Goal: Obtain resource: Download file/media

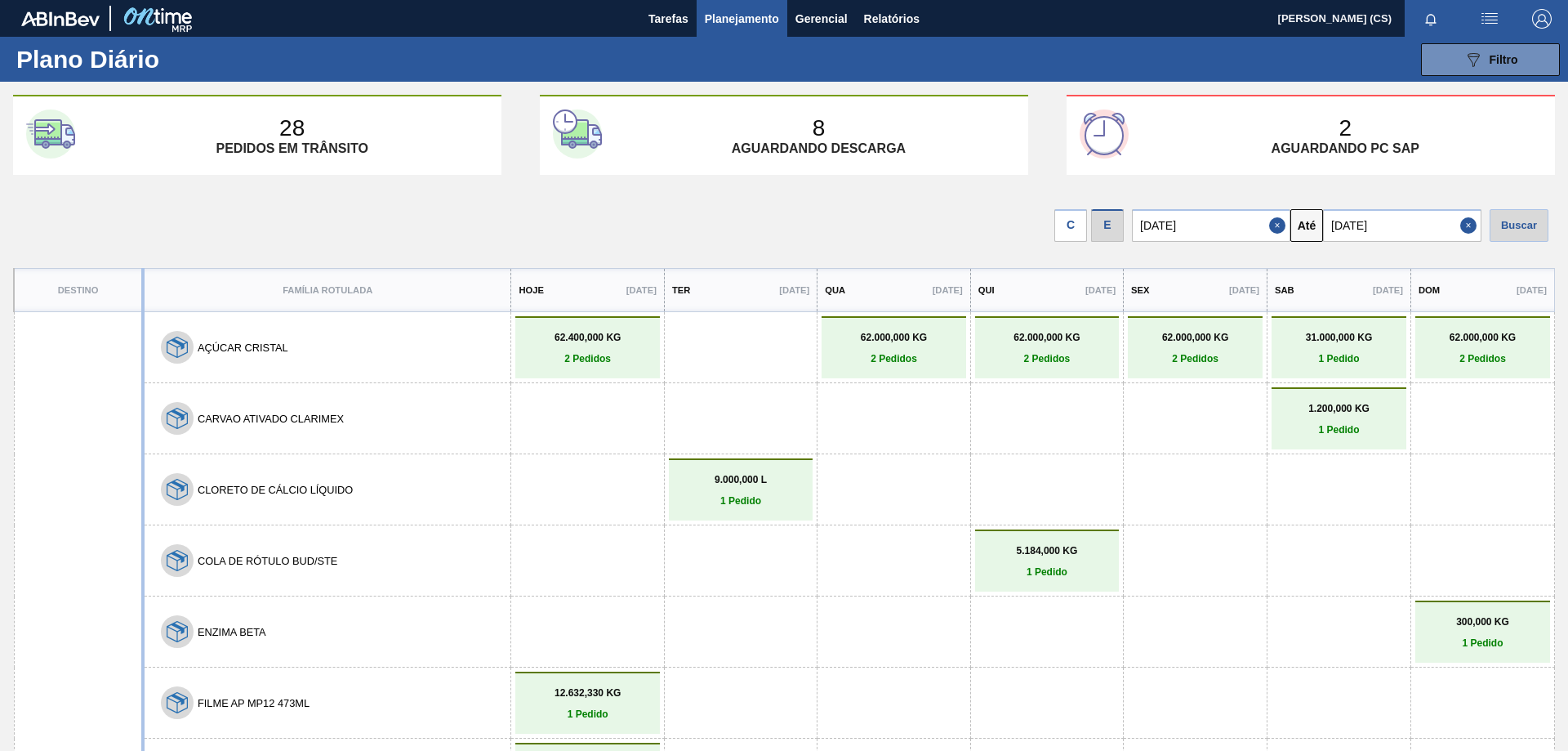
scroll to position [1715, 0]
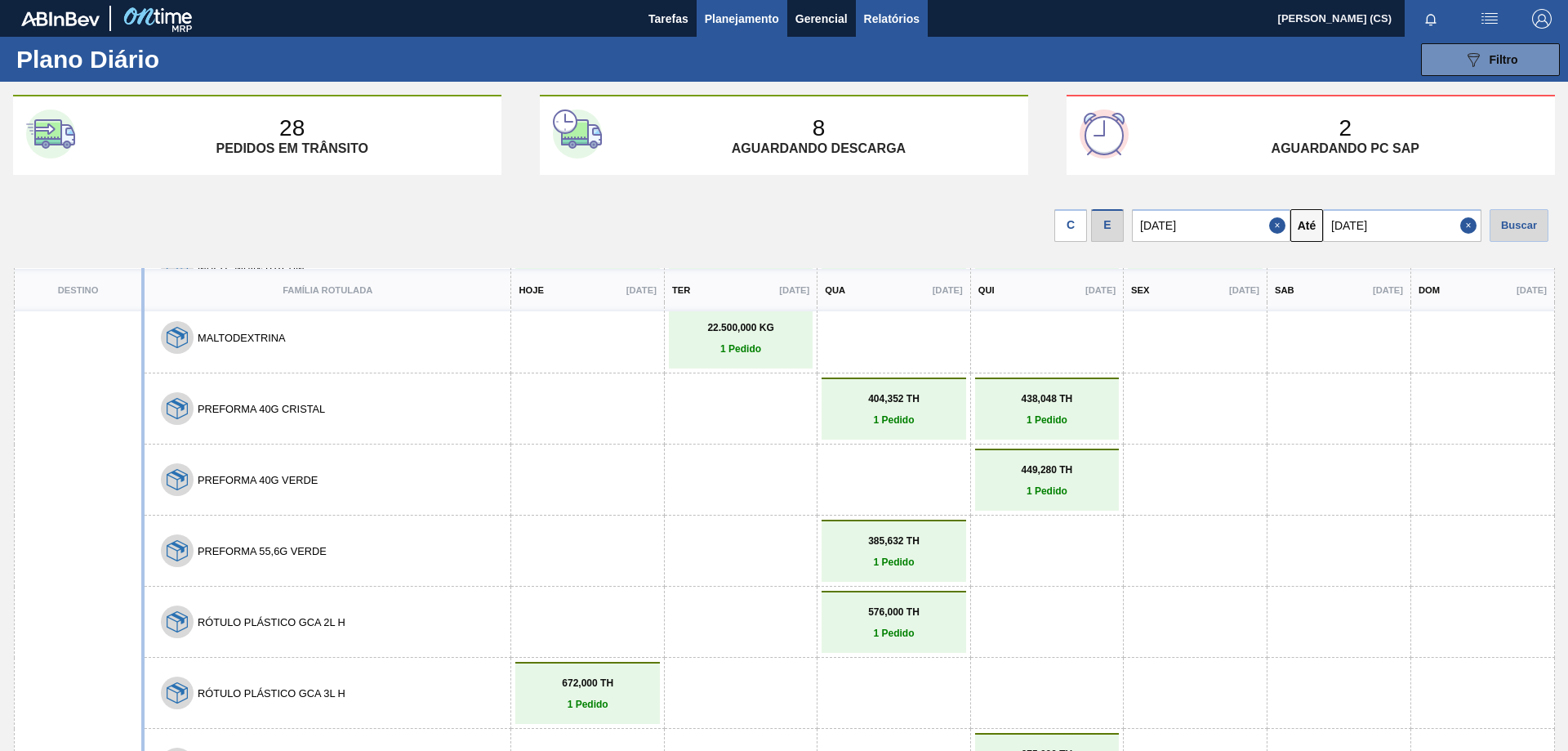
click at [895, 12] on span "Relatórios" at bounding box center [892, 19] width 56 height 20
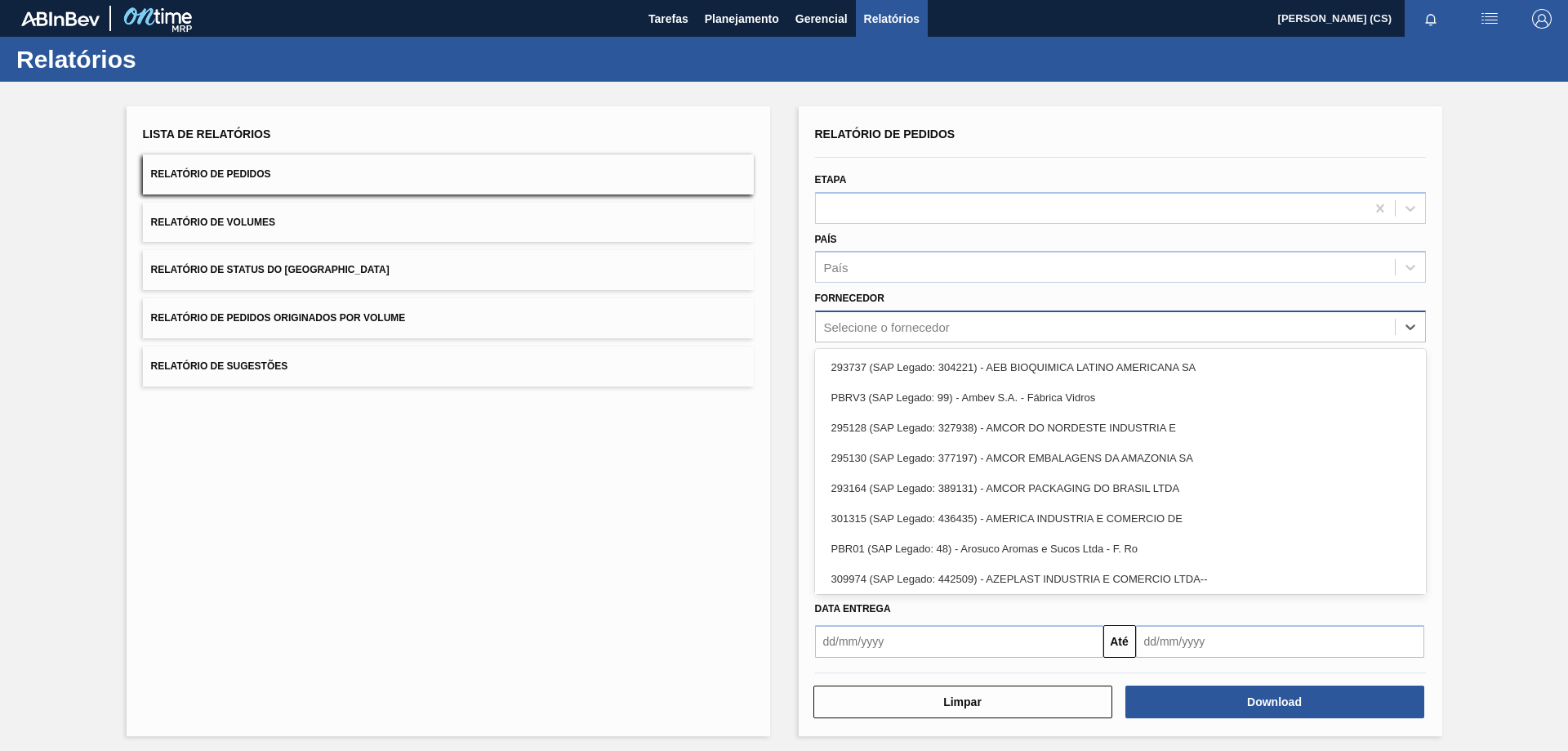
click at [928, 325] on div "Selecione o fornecedor" at bounding box center [887, 327] width 126 height 14
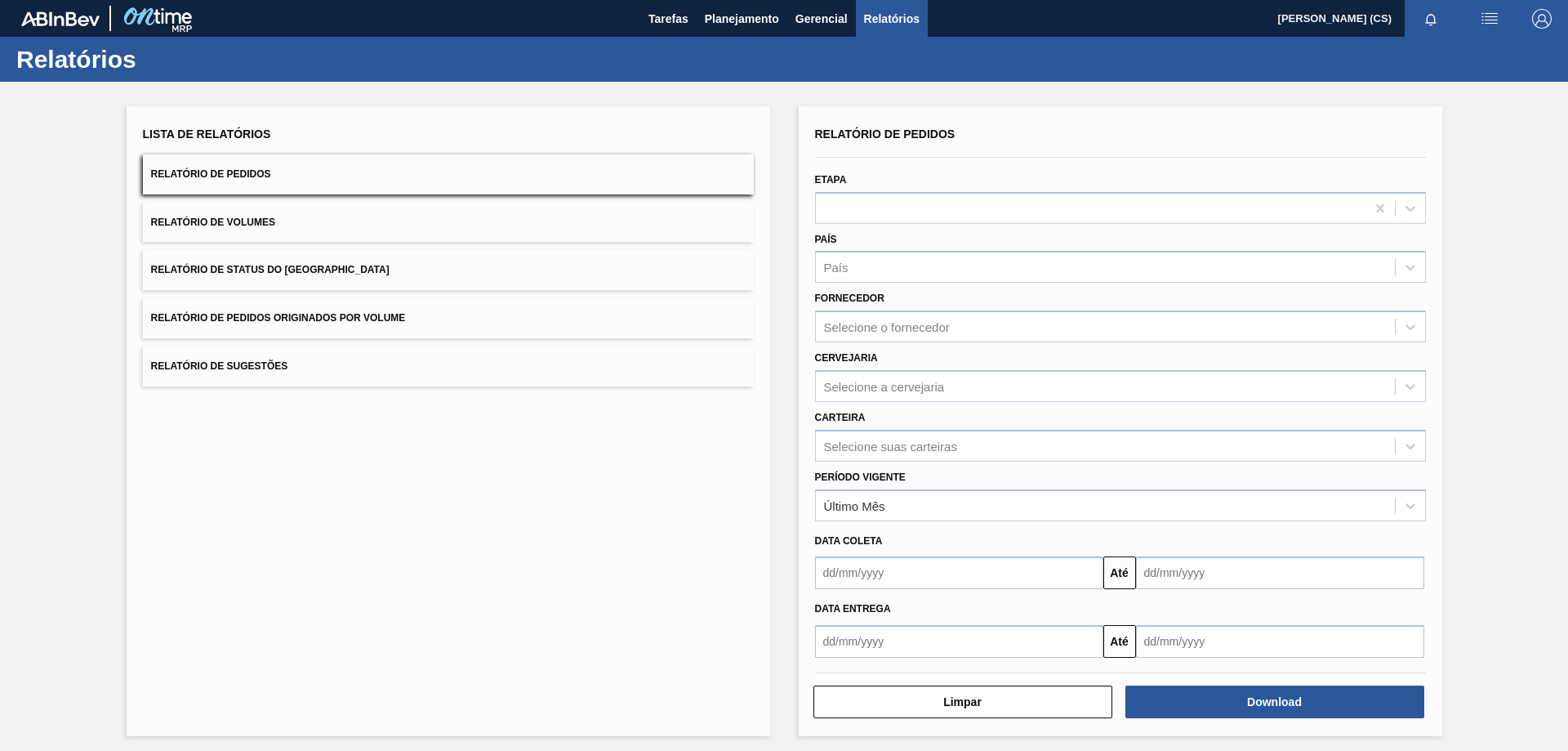
click at [1482, 350] on div "Lista de Relatórios Relatório de Pedidos Relatório de Volumes Relatório de Stat…" at bounding box center [784, 419] width 1568 height 674
click at [865, 383] on div "Selecione a cervejaria" at bounding box center [884, 385] width 121 height 14
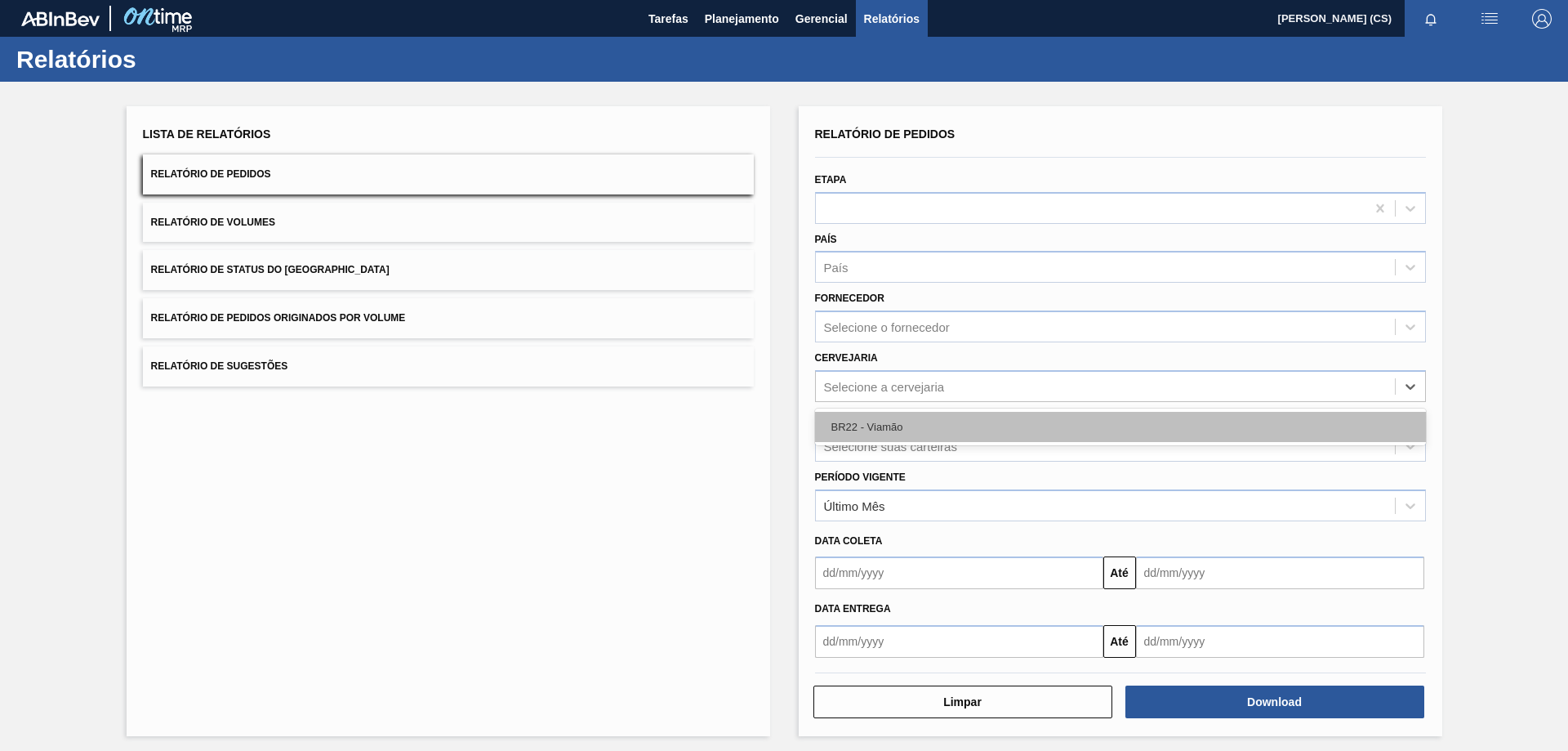
click at [872, 426] on div "BR22 - Viamão" at bounding box center [1120, 427] width 611 height 31
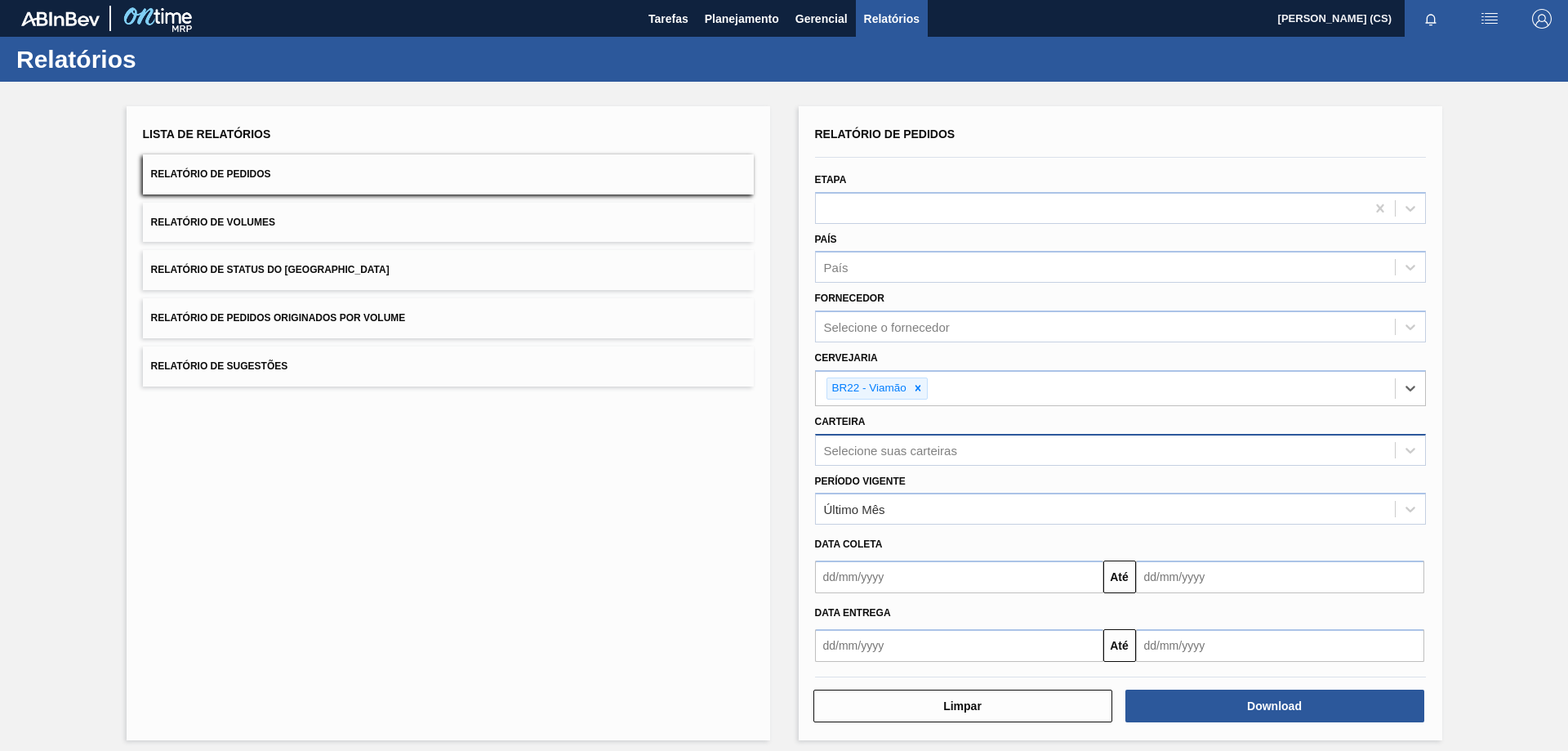
click at [876, 453] on div "Selecione suas carteiras" at bounding box center [890, 449] width 133 height 14
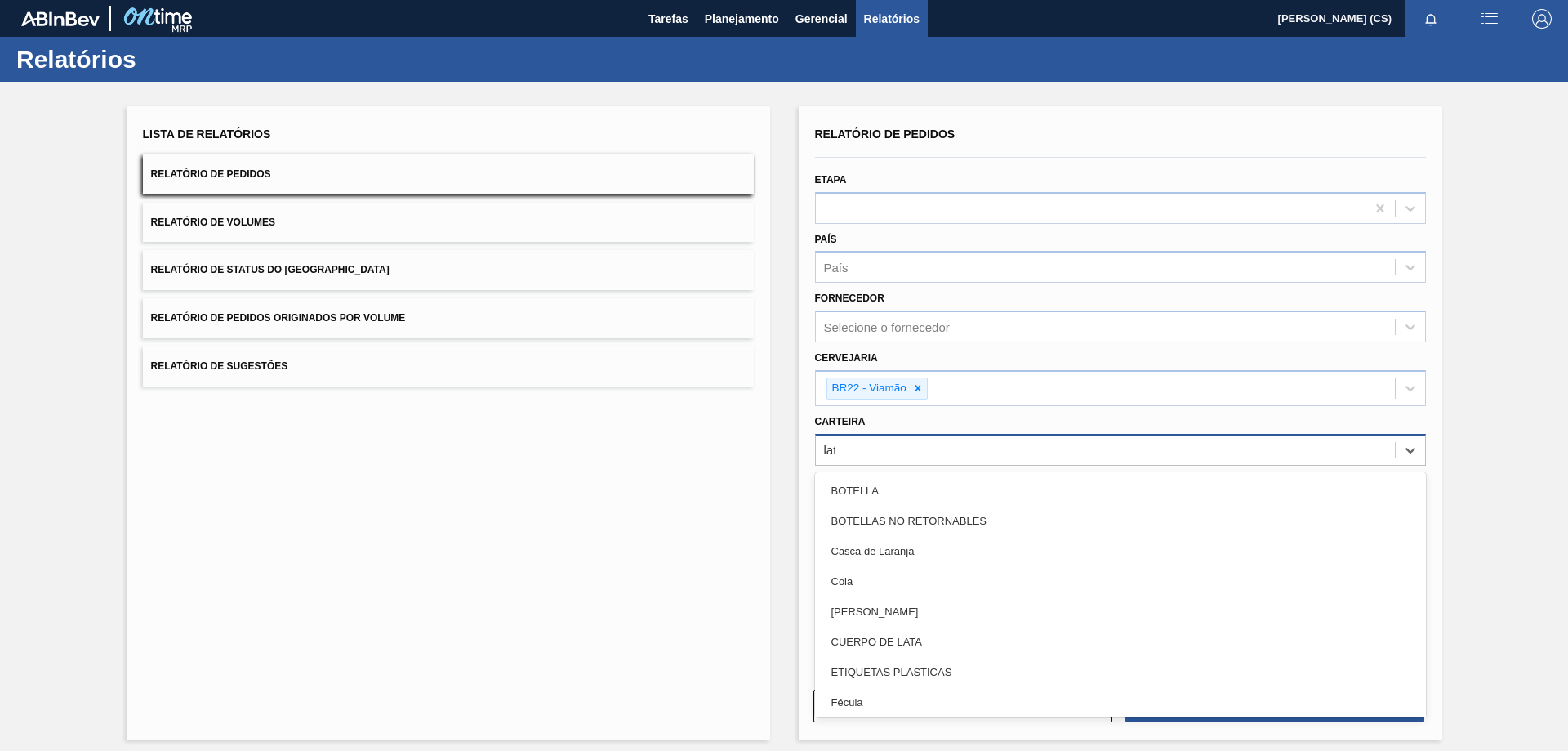
type input "lata"
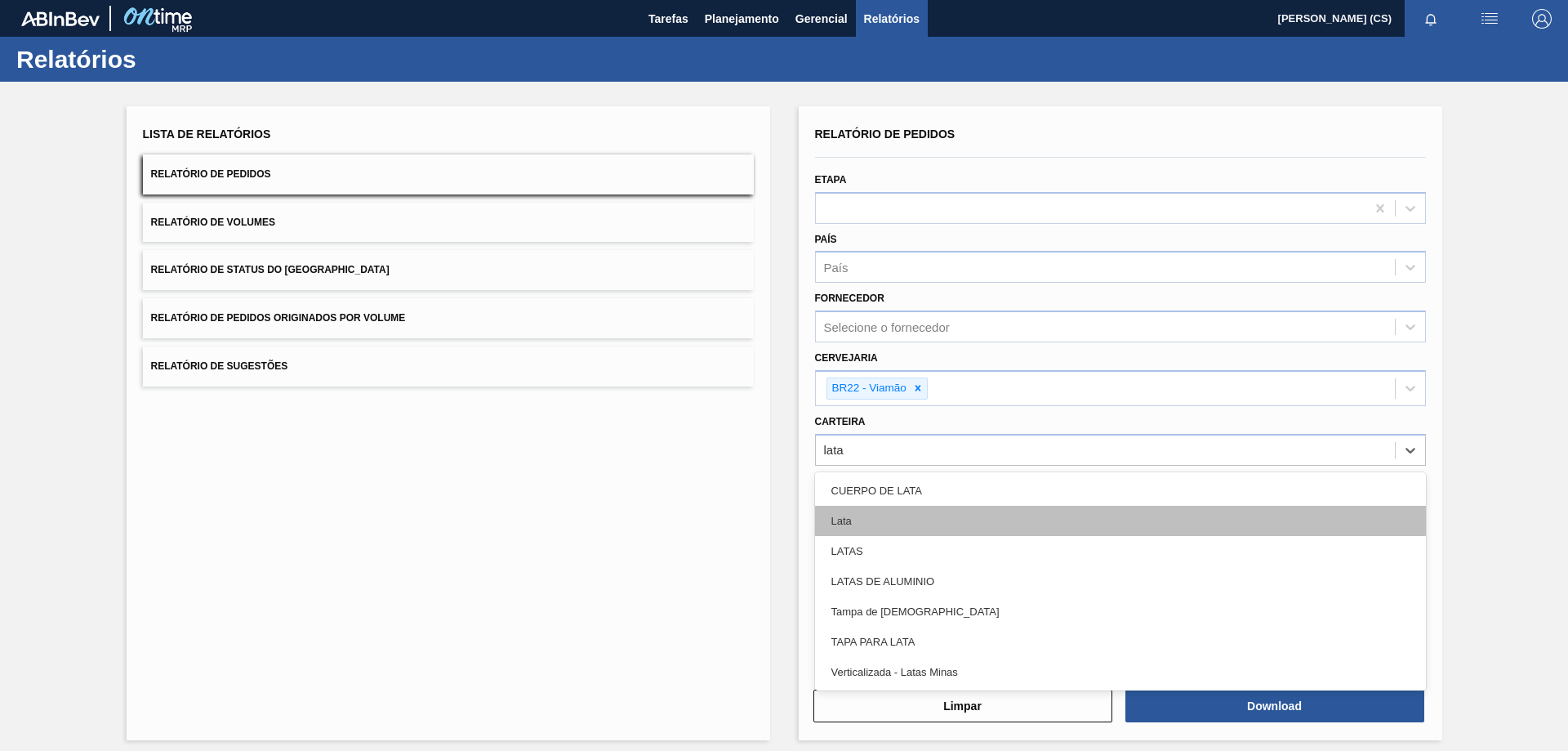
click at [847, 518] on div "Lata" at bounding box center [1120, 521] width 611 height 31
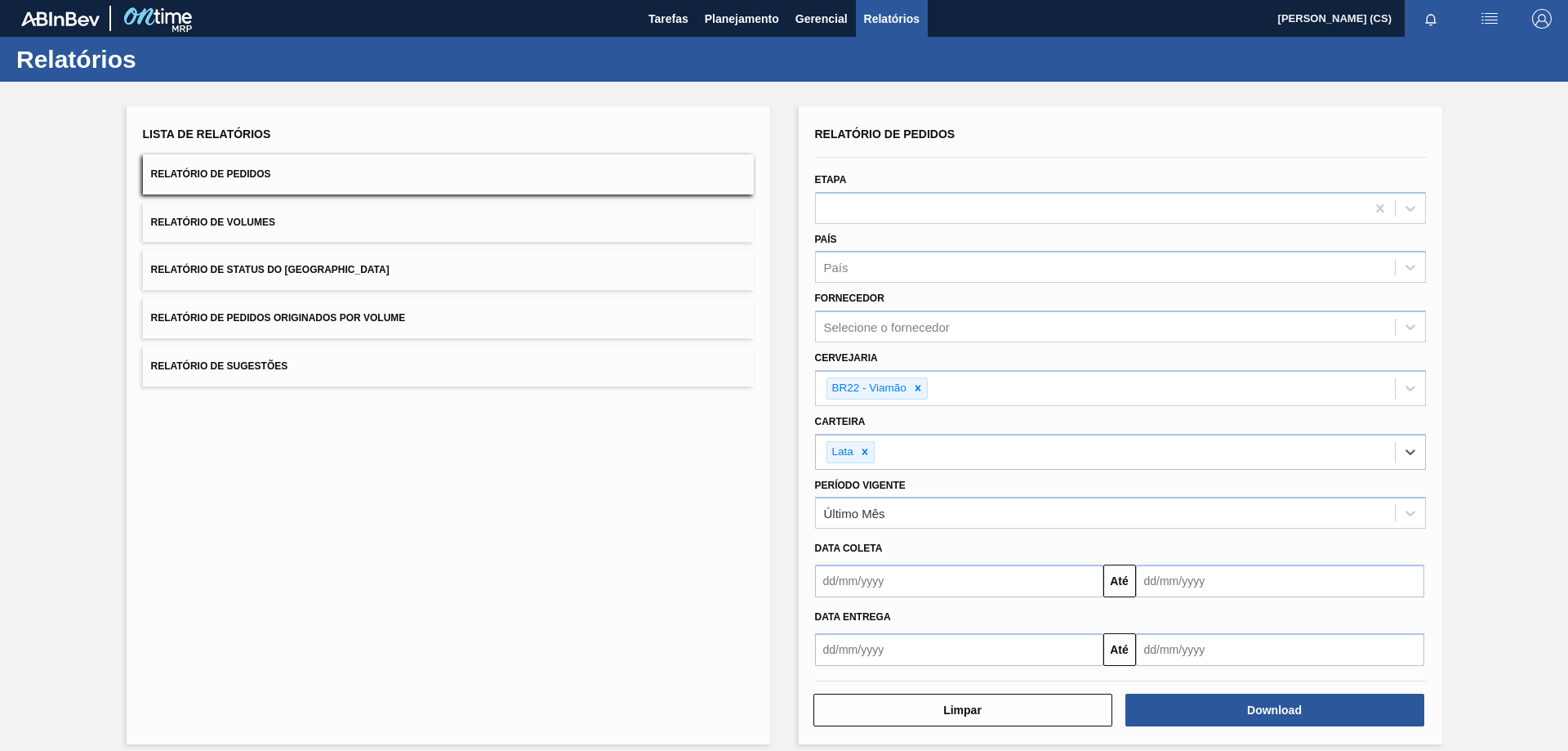
click at [864, 583] on input "text" at bounding box center [959, 581] width 288 height 32
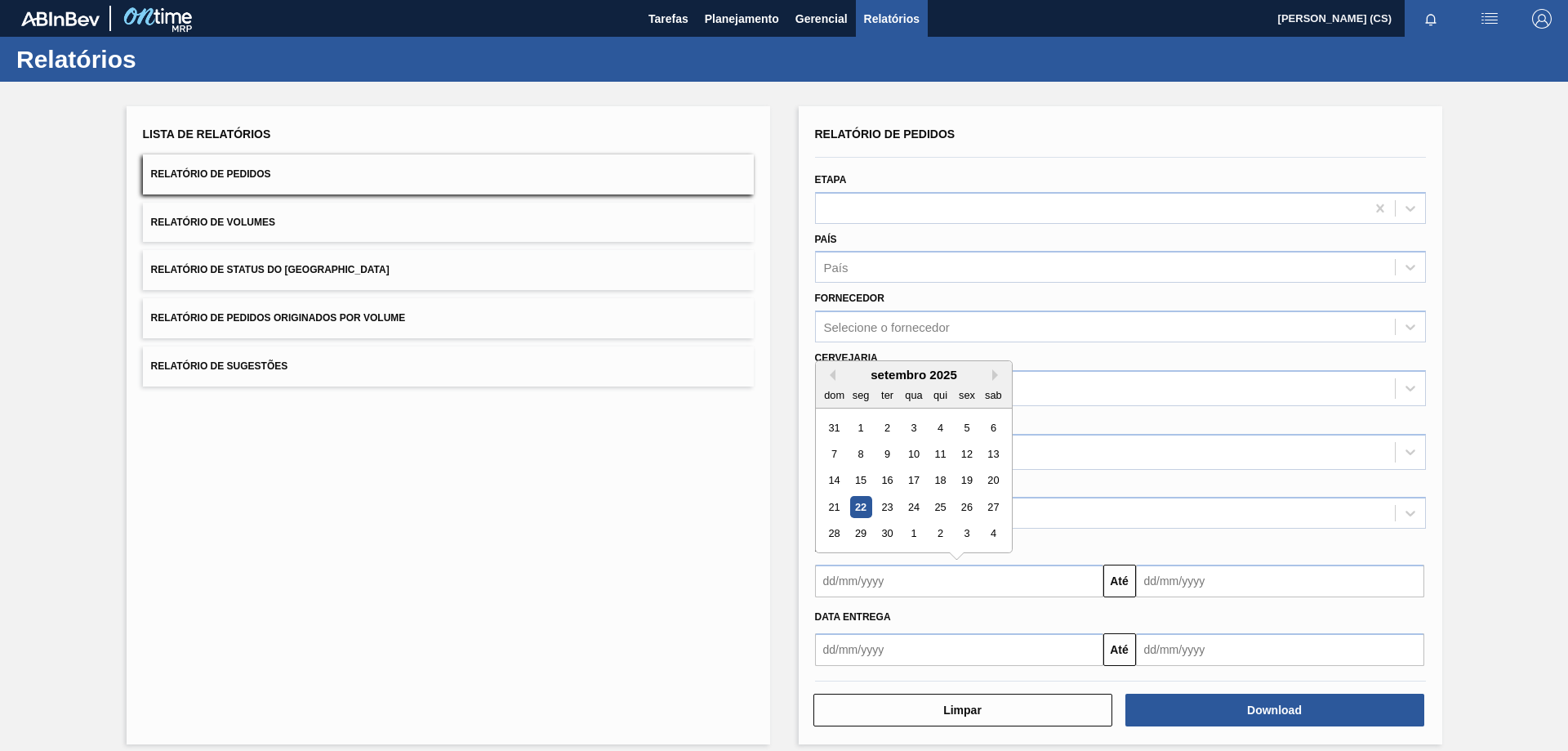
click at [853, 511] on div "22" at bounding box center [860, 507] width 22 height 22
type input "[DATE]"
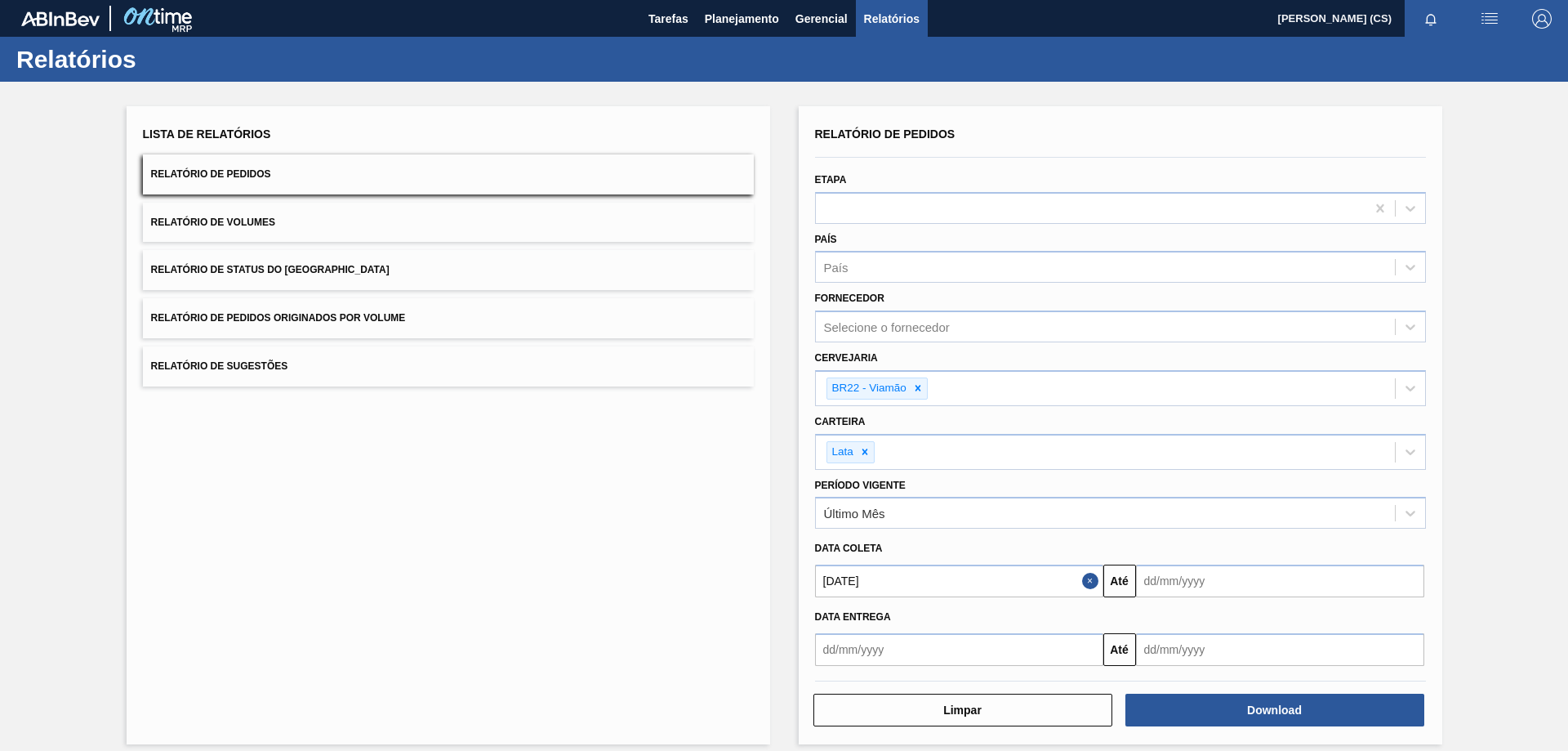
click at [1191, 586] on input "text" at bounding box center [1280, 581] width 288 height 32
click at [1179, 529] on div "29" at bounding box center [1181, 534] width 22 height 22
type input "[DATE]"
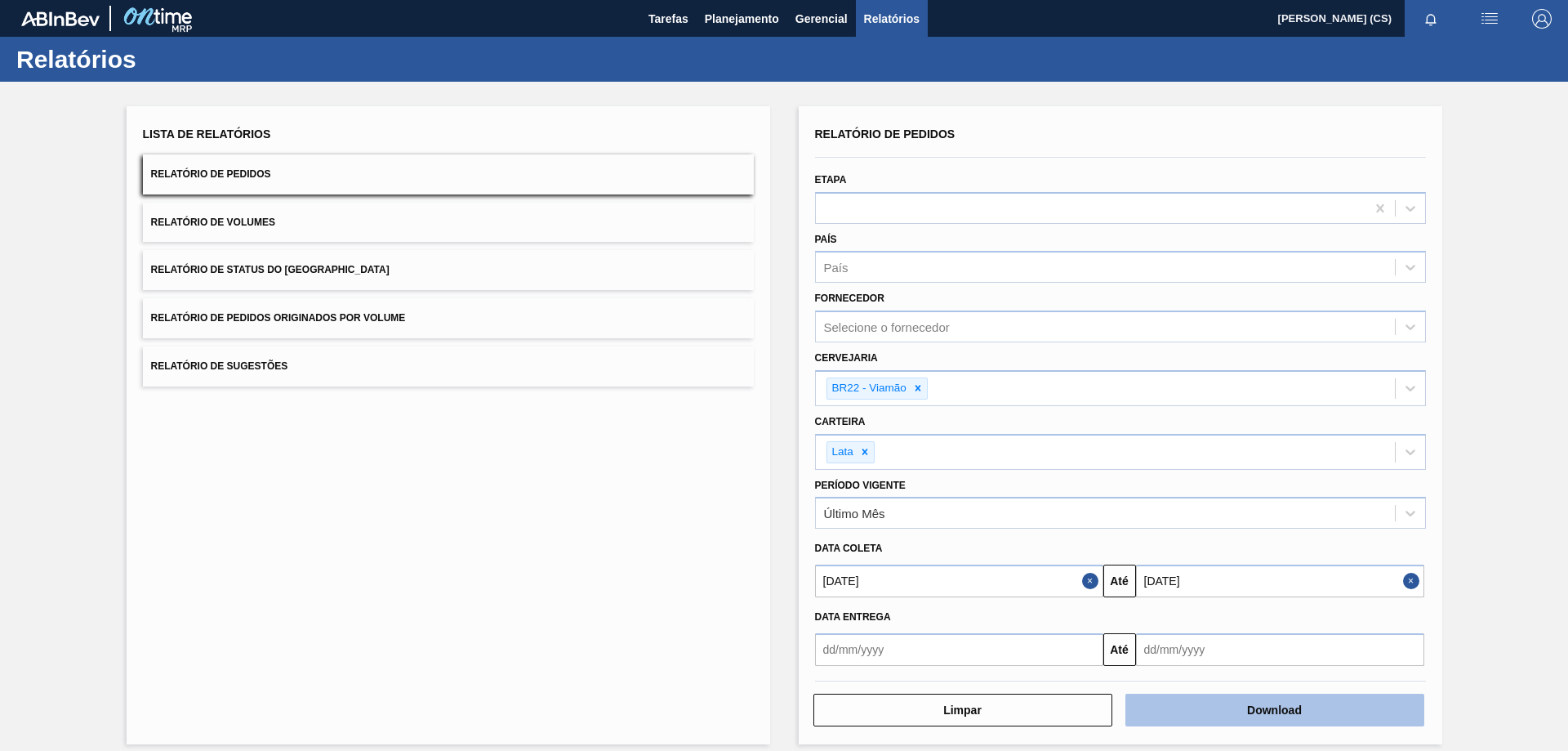
click at [1214, 704] on button "Download" at bounding box center [1275, 710] width 299 height 32
click at [317, 221] on button "Relatório de Volumes" at bounding box center [448, 222] width 611 height 40
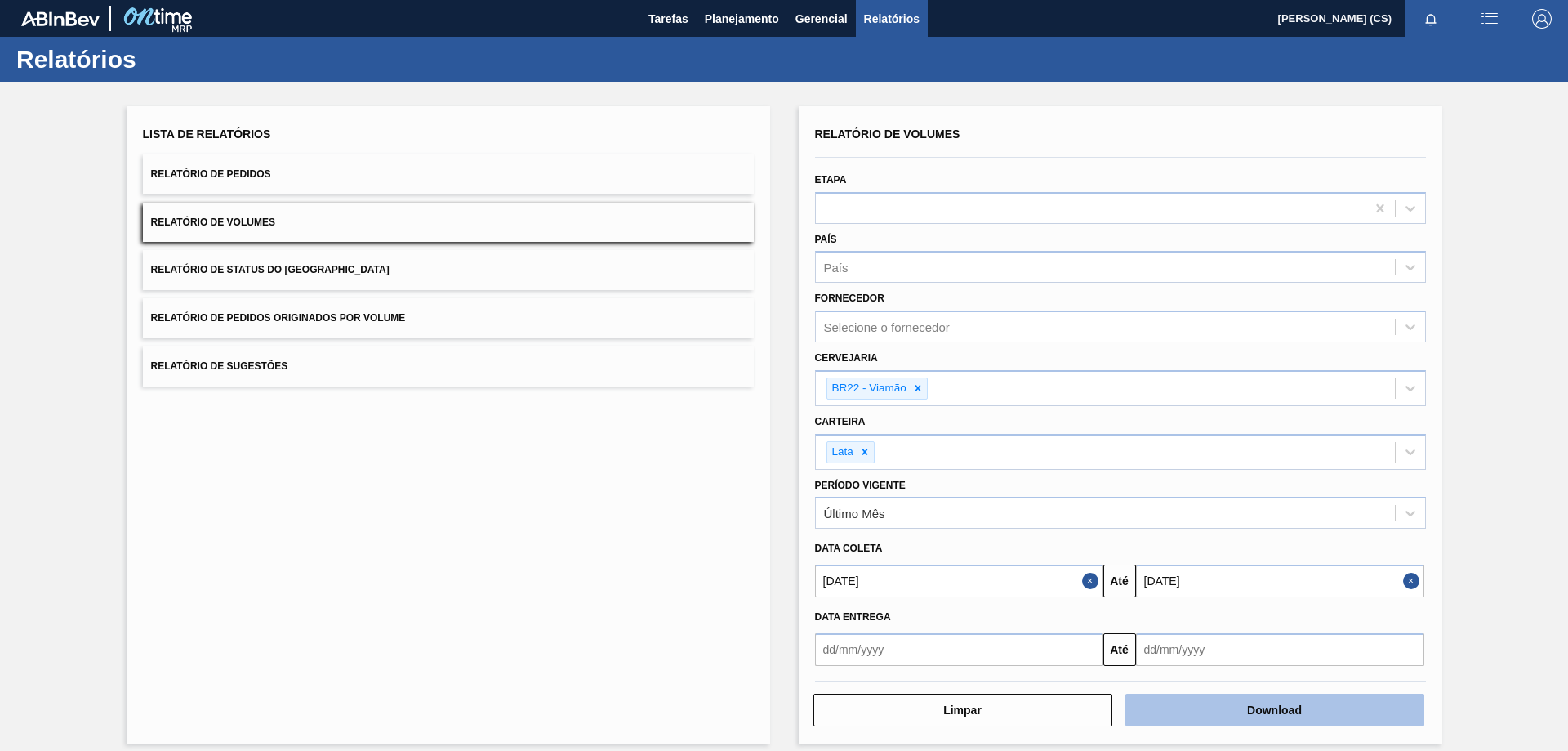
click at [1245, 704] on button "Download" at bounding box center [1275, 710] width 299 height 32
